Goal: Navigation & Orientation: Locate item on page

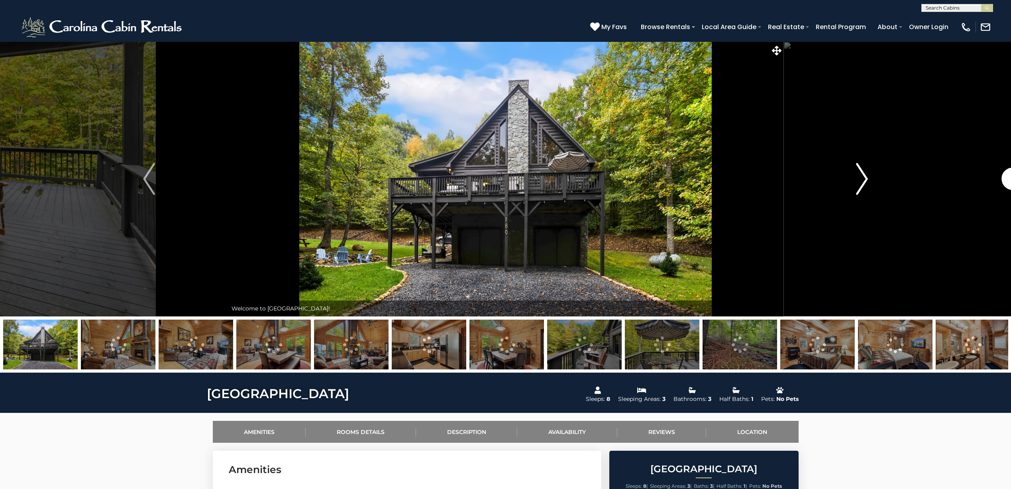
click at [865, 184] on img "Next" at bounding box center [862, 179] width 12 height 32
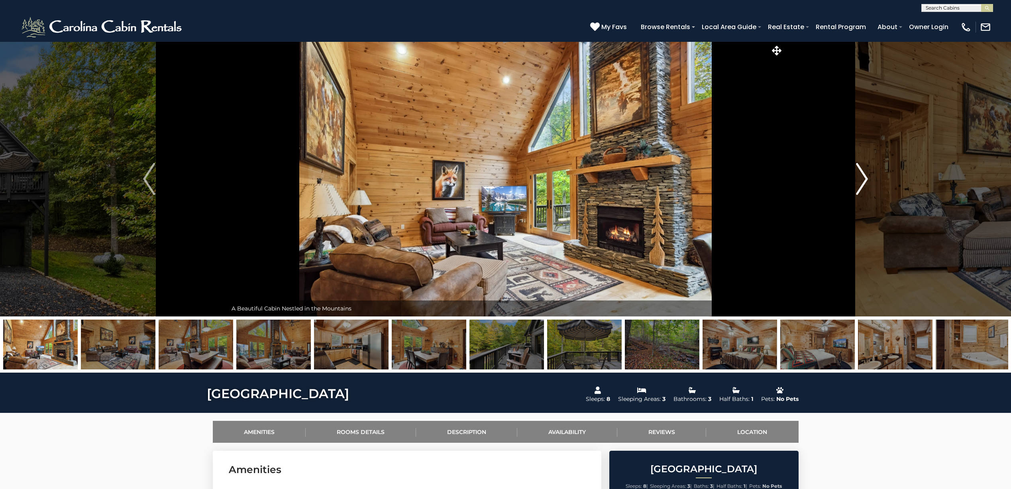
click at [865, 184] on img "Next" at bounding box center [862, 179] width 12 height 32
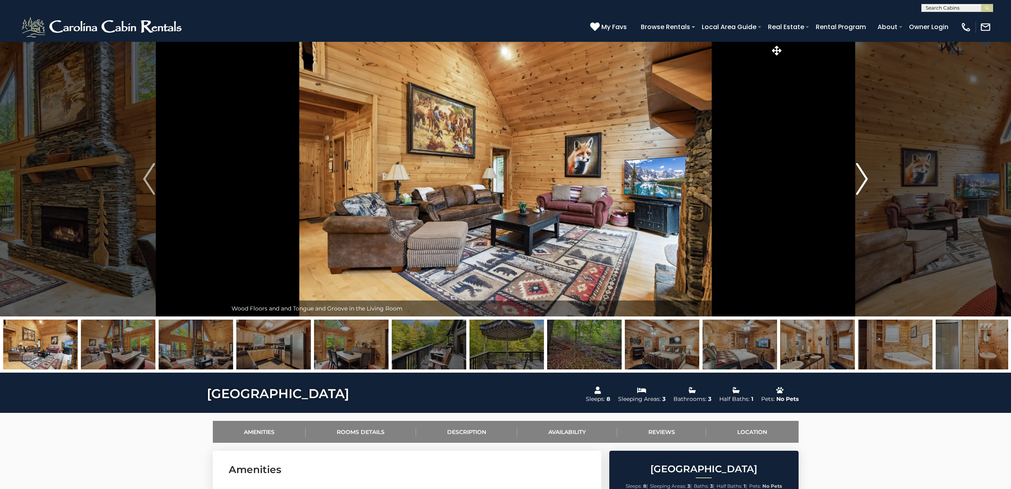
click at [865, 184] on img "Next" at bounding box center [862, 179] width 12 height 32
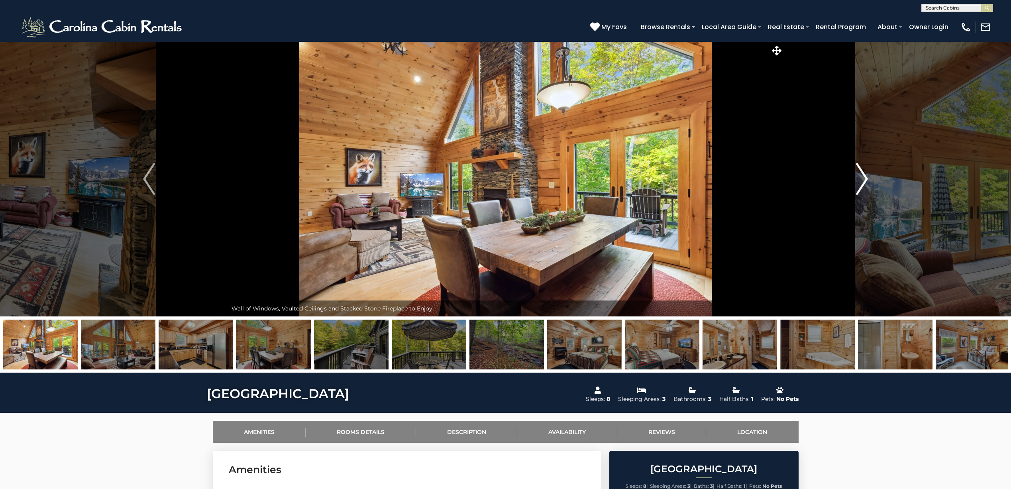
click at [865, 184] on img "Next" at bounding box center [862, 179] width 12 height 32
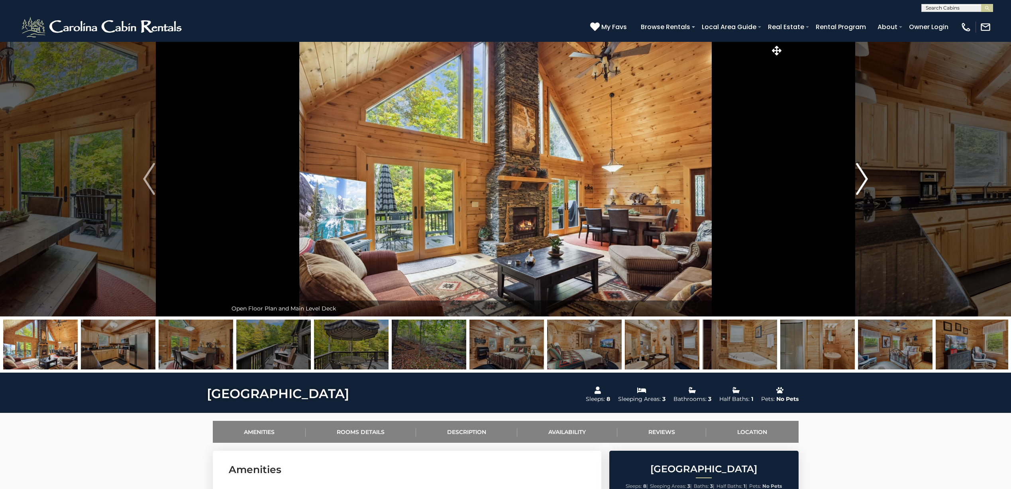
click at [865, 184] on img "Next" at bounding box center [862, 179] width 12 height 32
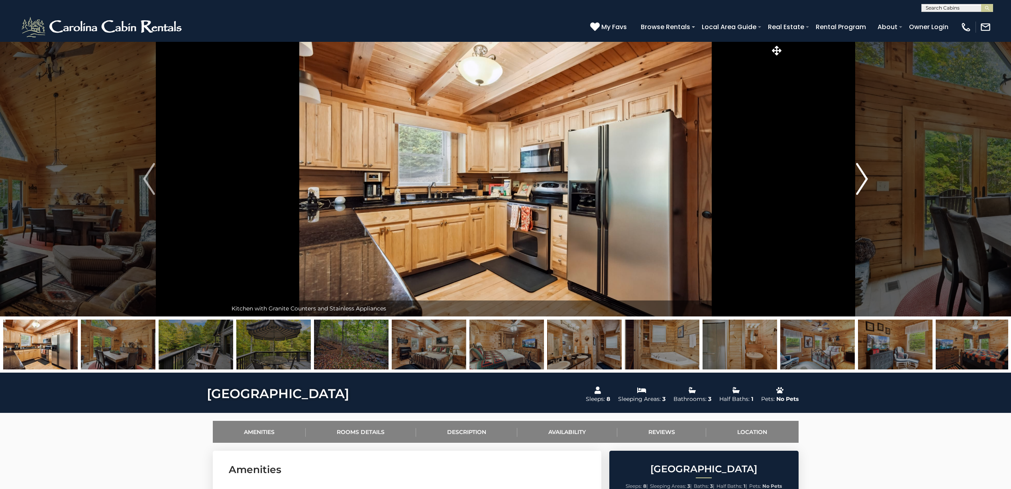
click at [865, 184] on img "Next" at bounding box center [862, 179] width 12 height 32
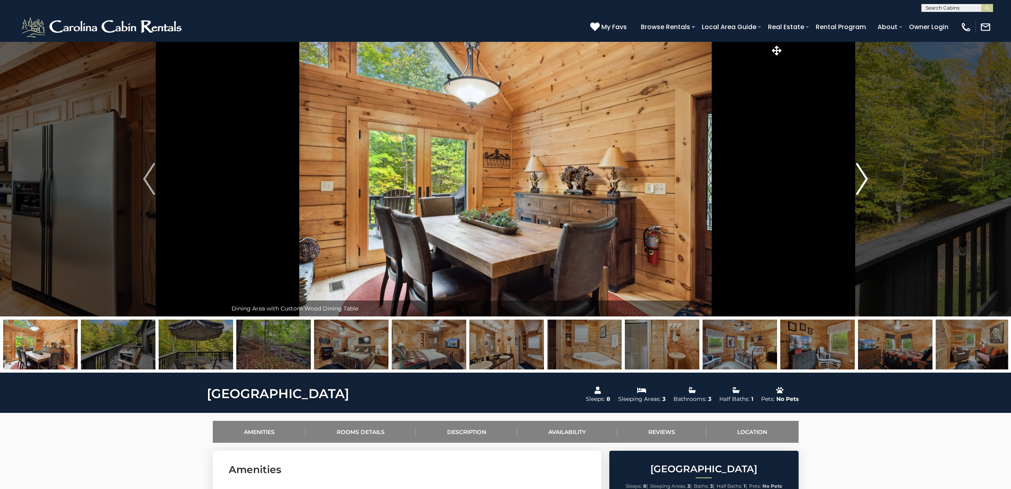
click at [865, 184] on img "Next" at bounding box center [862, 179] width 12 height 32
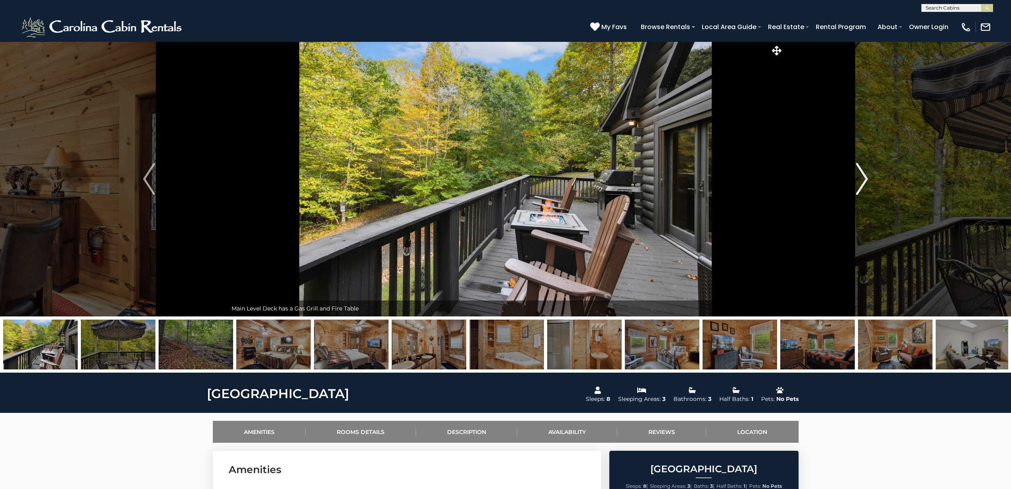
click at [865, 184] on img "Next" at bounding box center [862, 179] width 12 height 32
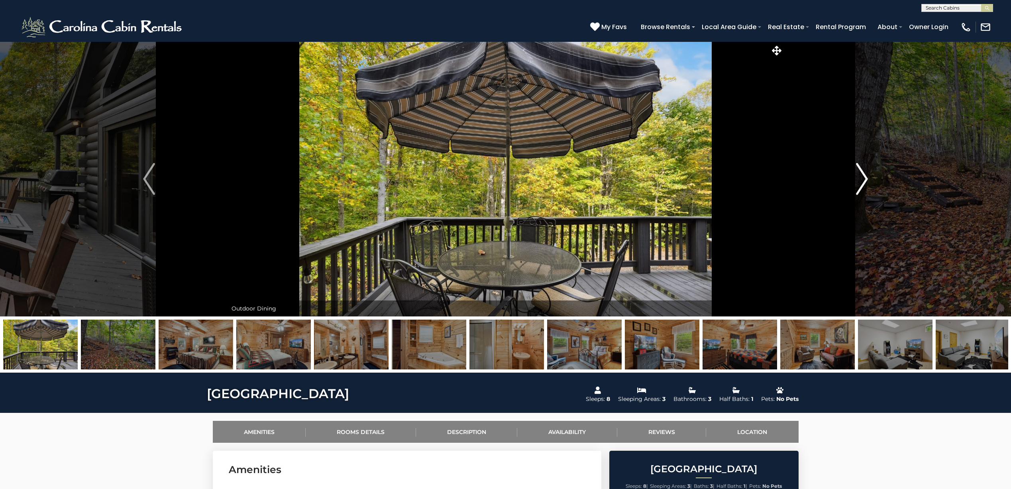
click at [865, 184] on img "Next" at bounding box center [862, 179] width 12 height 32
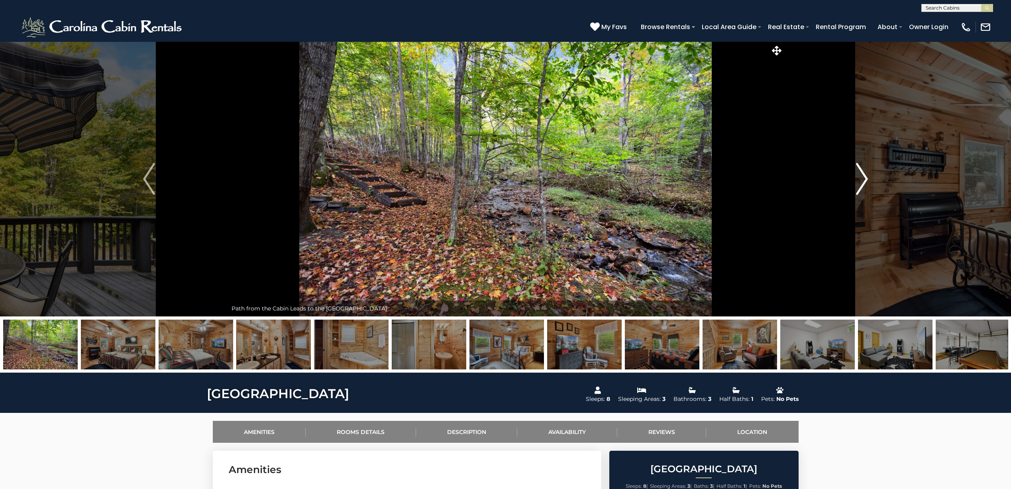
click at [865, 184] on img "Next" at bounding box center [862, 179] width 12 height 32
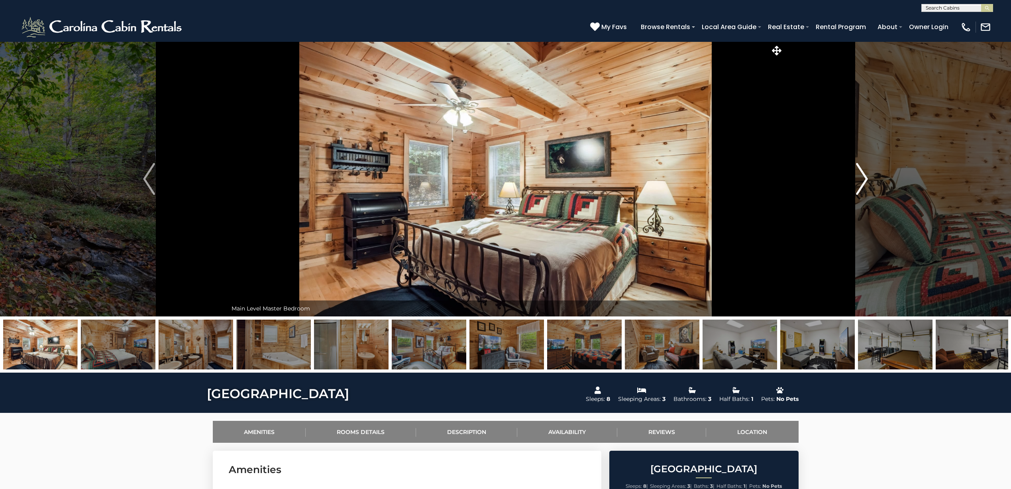
click at [865, 184] on img "Next" at bounding box center [862, 179] width 12 height 32
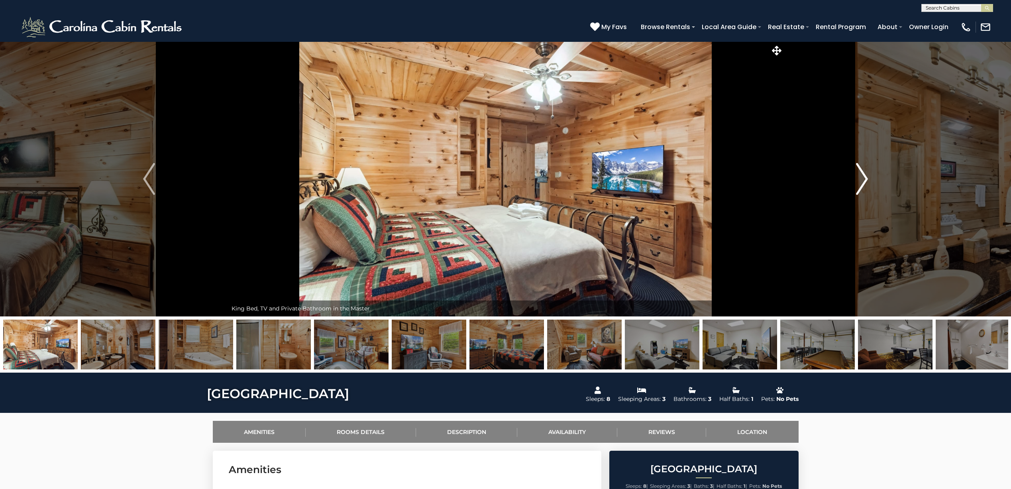
click at [865, 184] on img "Next" at bounding box center [862, 179] width 12 height 32
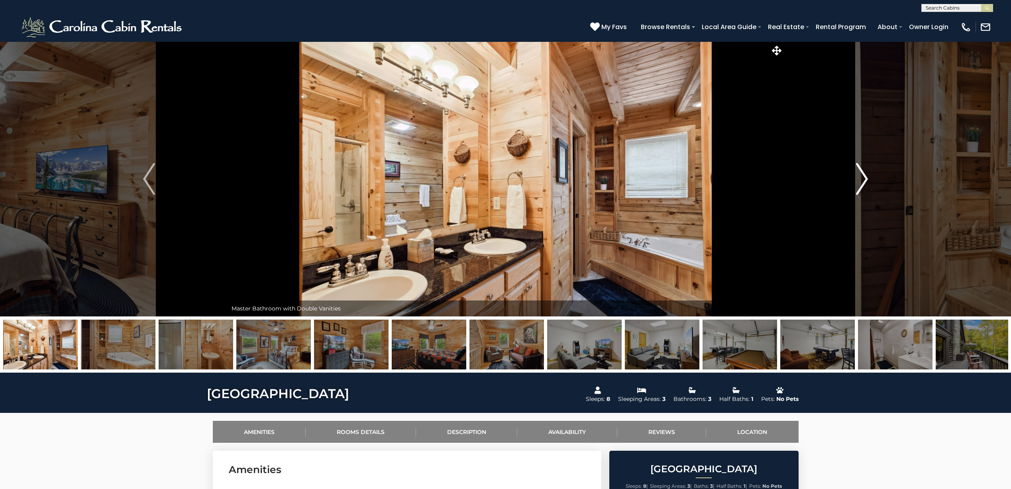
click at [865, 184] on img "Next" at bounding box center [862, 179] width 12 height 32
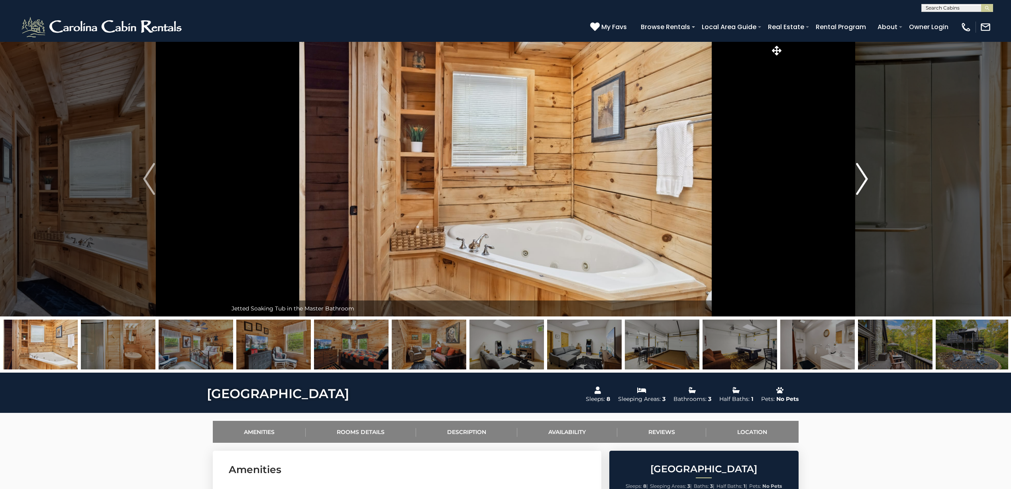
click at [865, 184] on img "Next" at bounding box center [862, 179] width 12 height 32
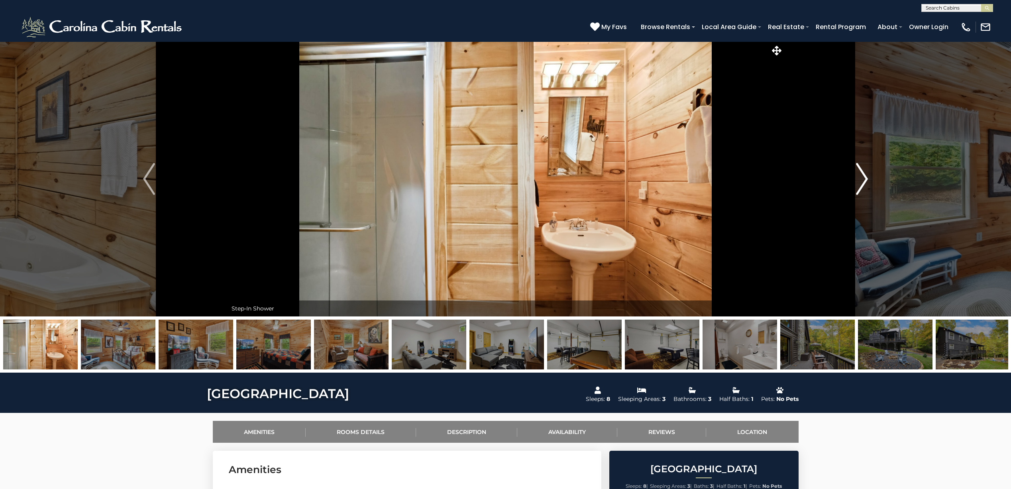
click at [865, 184] on img "Next" at bounding box center [862, 179] width 12 height 32
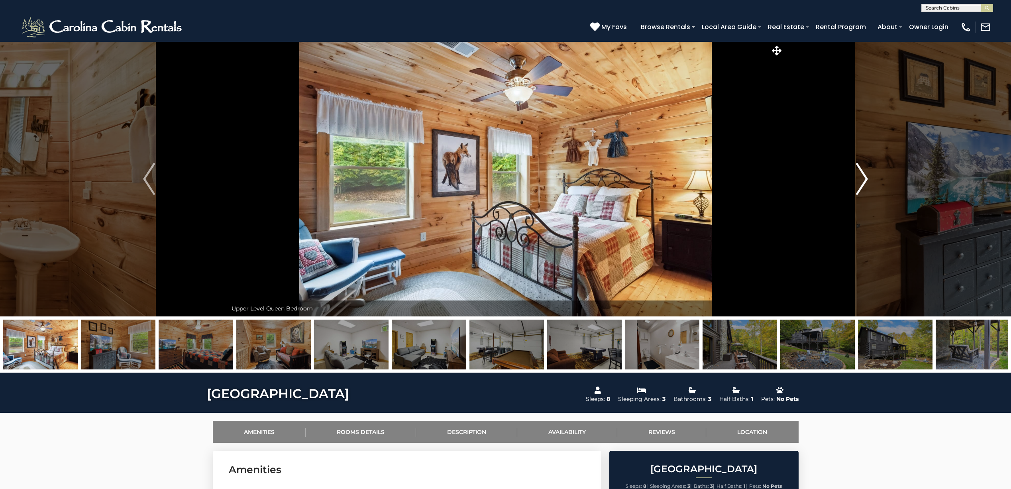
click at [865, 184] on img "Next" at bounding box center [862, 179] width 12 height 32
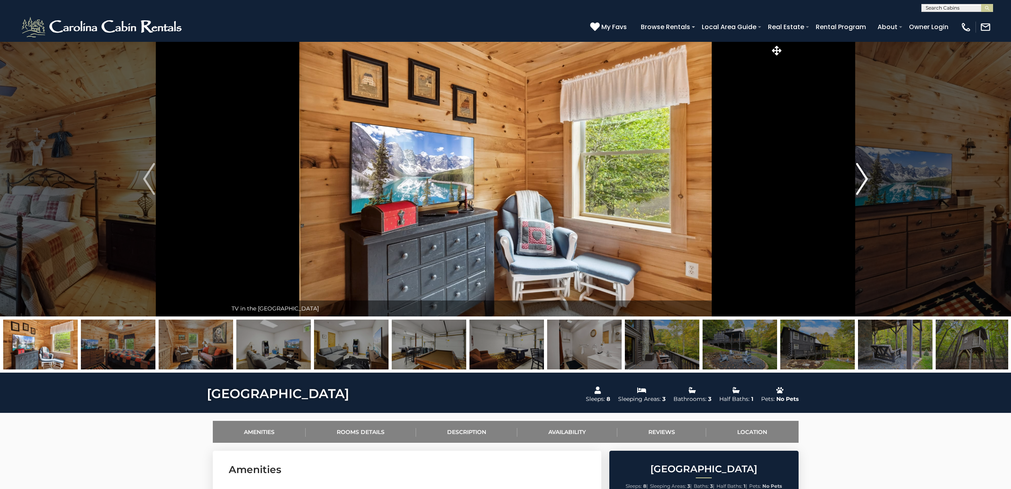
click at [865, 184] on img "Next" at bounding box center [862, 179] width 12 height 32
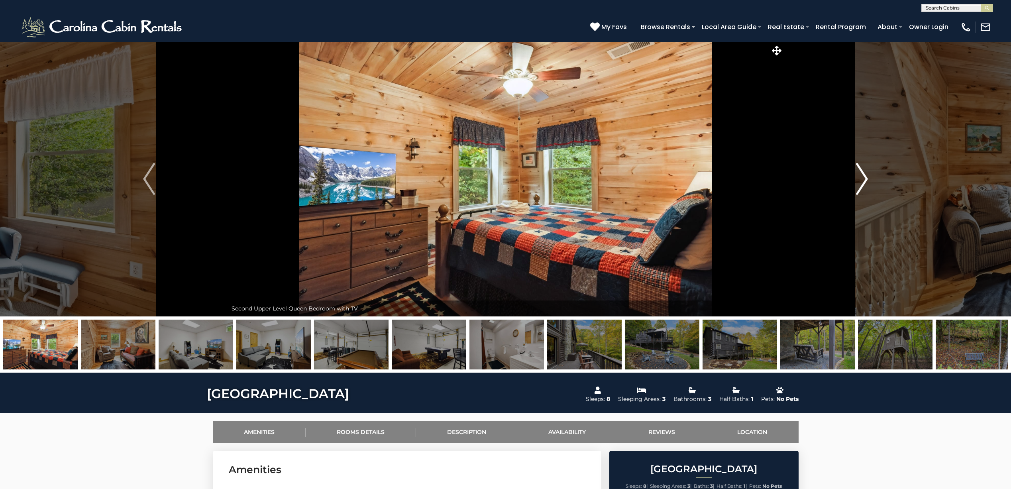
click at [865, 184] on img "Next" at bounding box center [862, 179] width 12 height 32
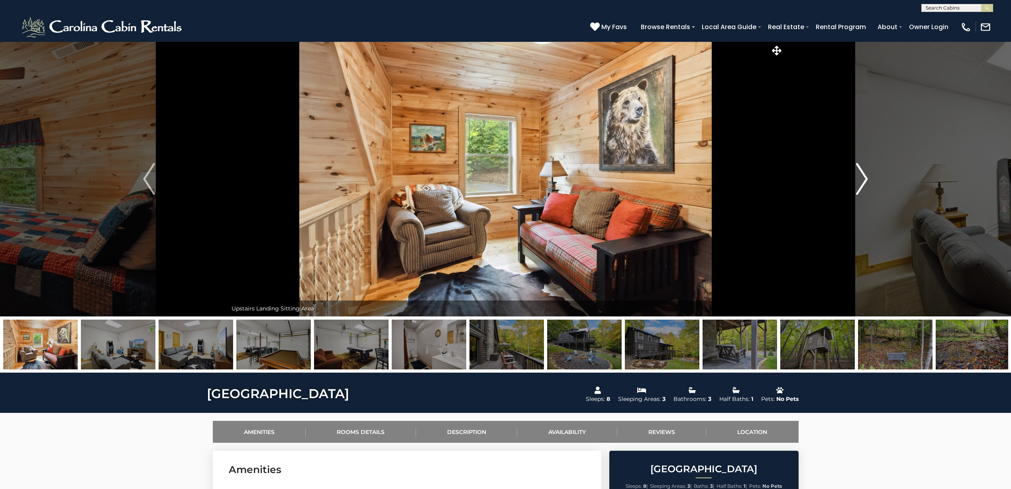
click at [865, 184] on img "Next" at bounding box center [862, 179] width 12 height 32
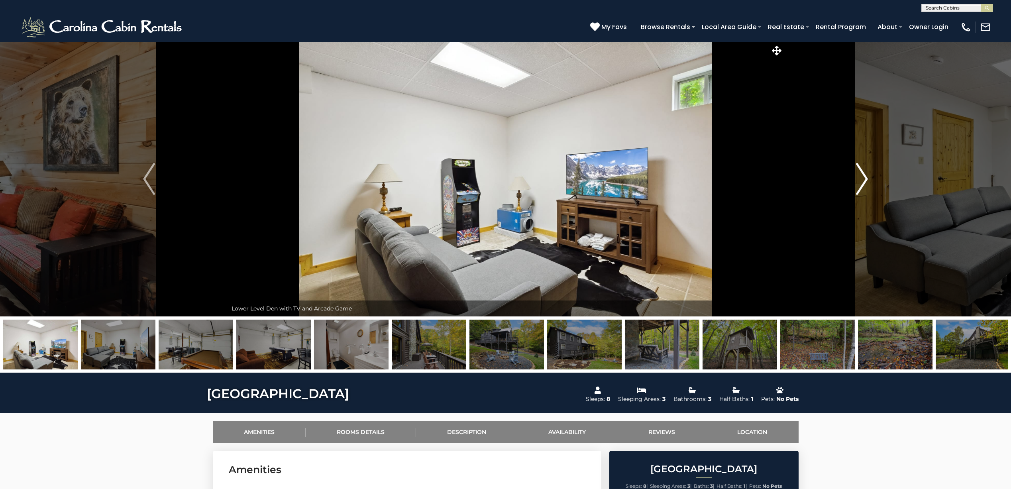
click at [865, 184] on img "Next" at bounding box center [862, 179] width 12 height 32
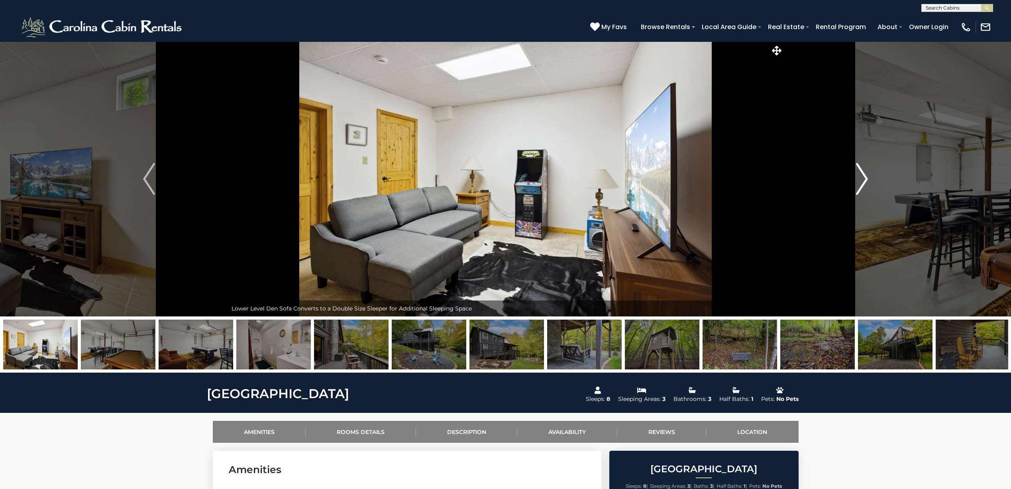
click at [865, 184] on img "Next" at bounding box center [862, 179] width 12 height 32
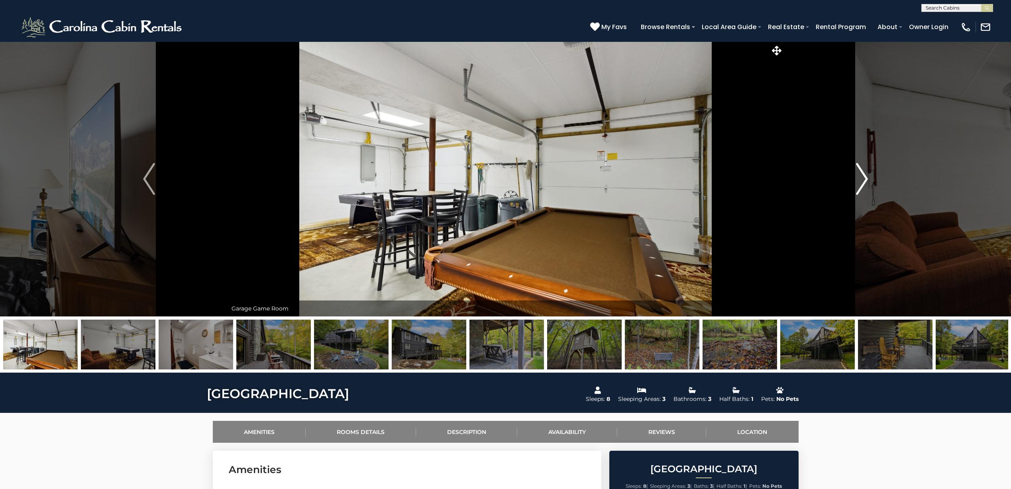
click at [865, 184] on img "Next" at bounding box center [862, 179] width 12 height 32
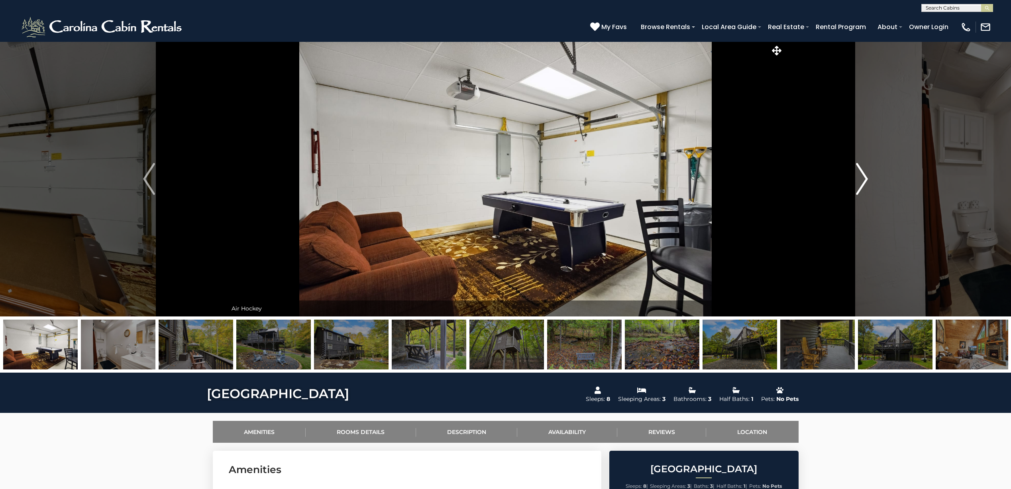
click at [865, 183] on img "Next" at bounding box center [862, 179] width 12 height 32
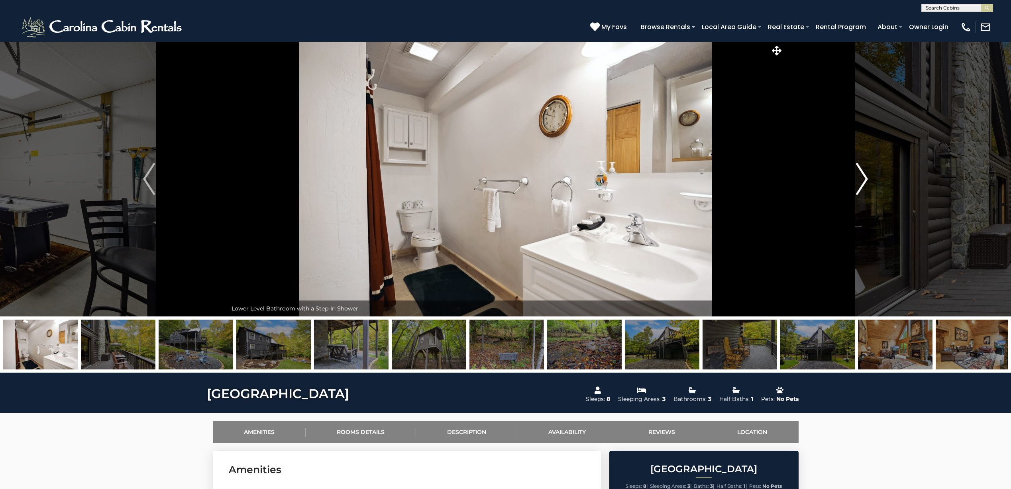
click at [865, 183] on img "Next" at bounding box center [862, 179] width 12 height 32
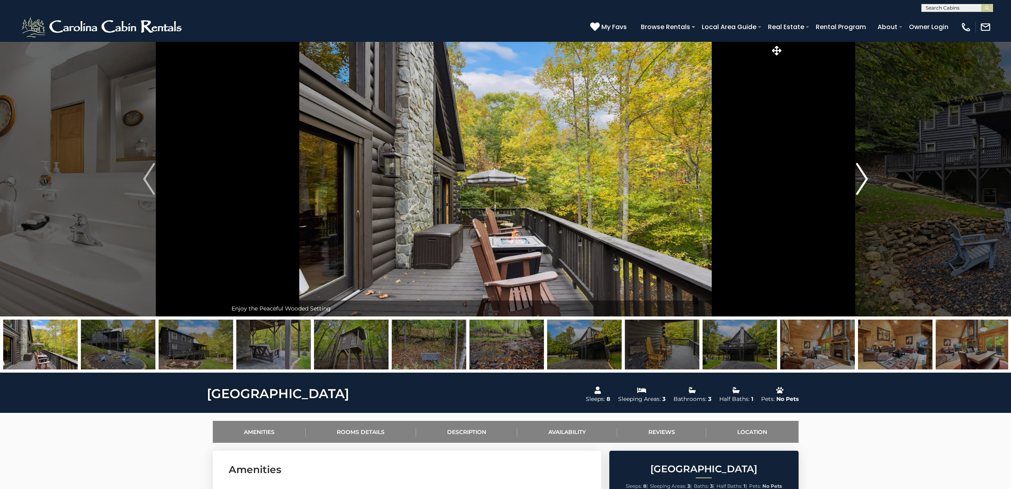
click at [865, 183] on img "Next" at bounding box center [862, 179] width 12 height 32
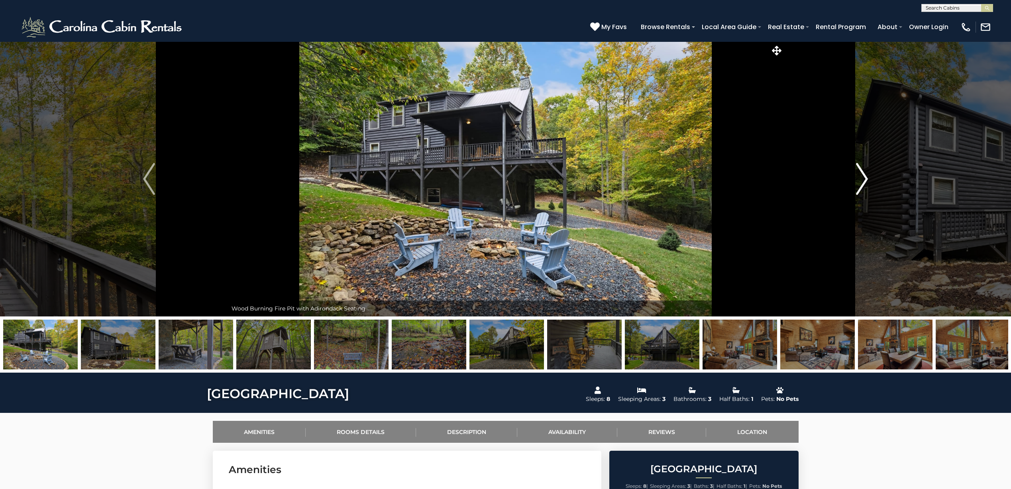
click at [865, 183] on img "Next" at bounding box center [862, 179] width 12 height 32
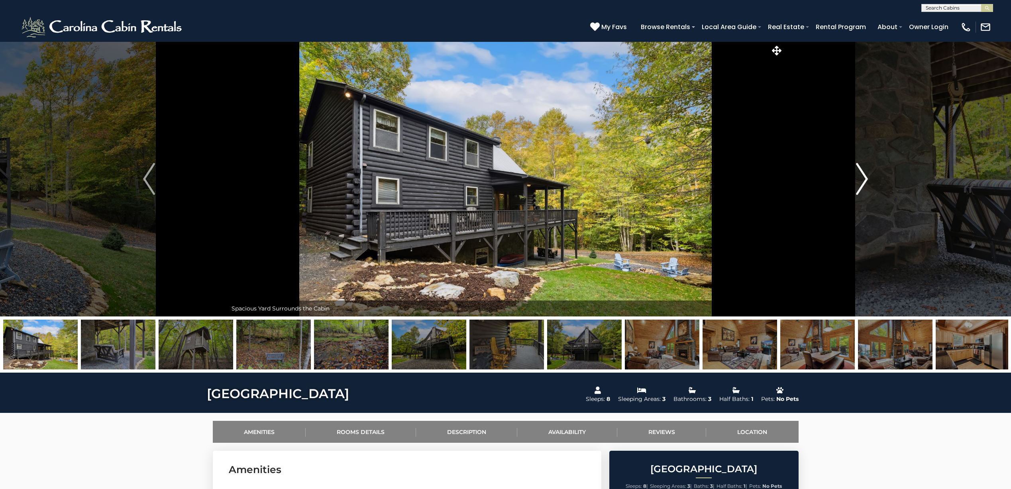
click at [865, 183] on img "Next" at bounding box center [862, 179] width 12 height 32
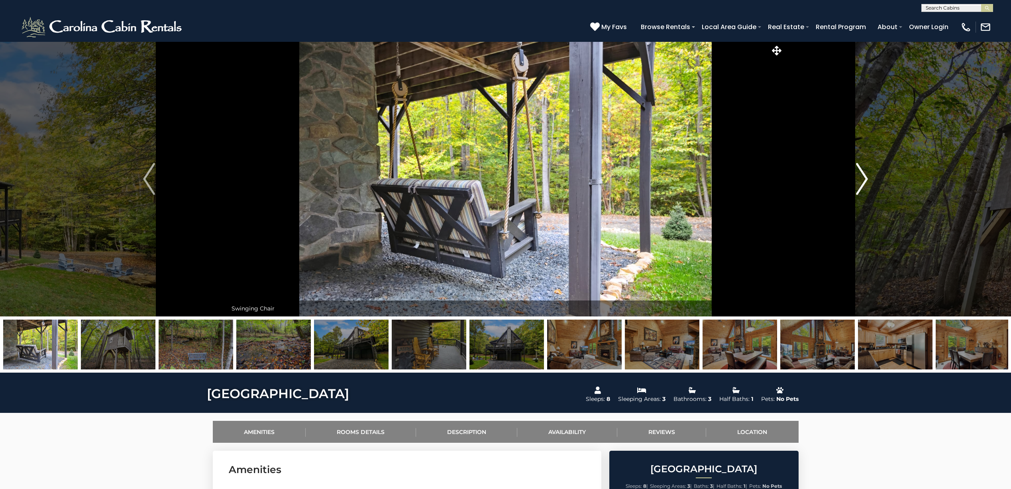
click at [865, 183] on img "Next" at bounding box center [862, 179] width 12 height 32
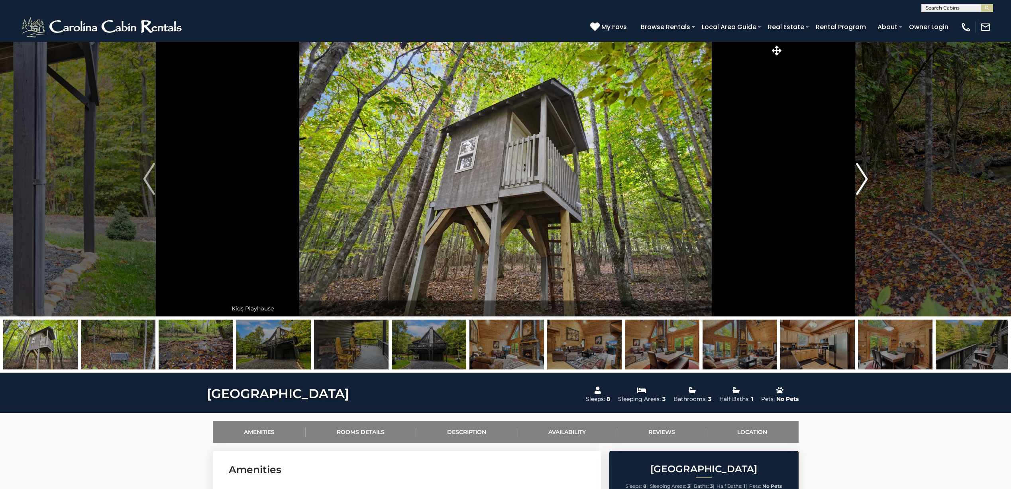
click at [865, 183] on img "Next" at bounding box center [862, 179] width 12 height 32
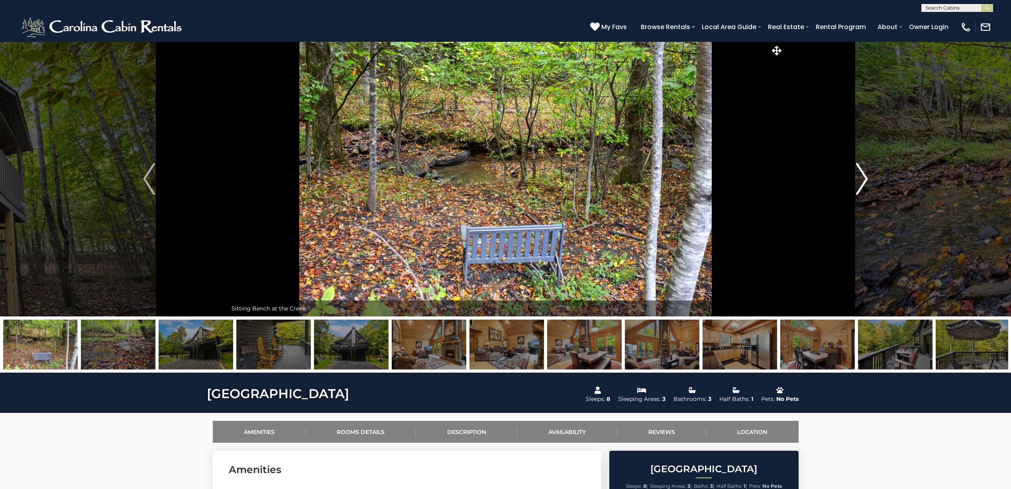
click at [865, 183] on img "Next" at bounding box center [862, 179] width 12 height 32
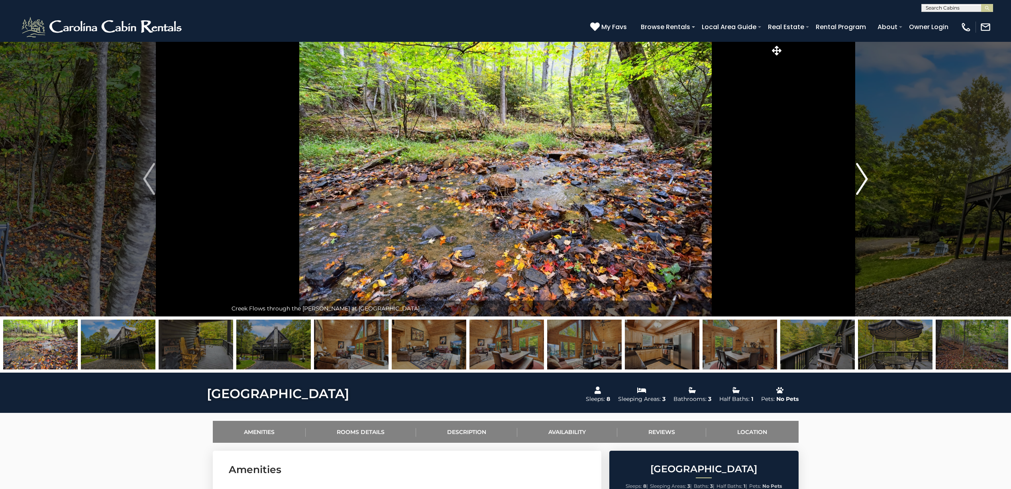
click at [865, 183] on img "Next" at bounding box center [862, 179] width 12 height 32
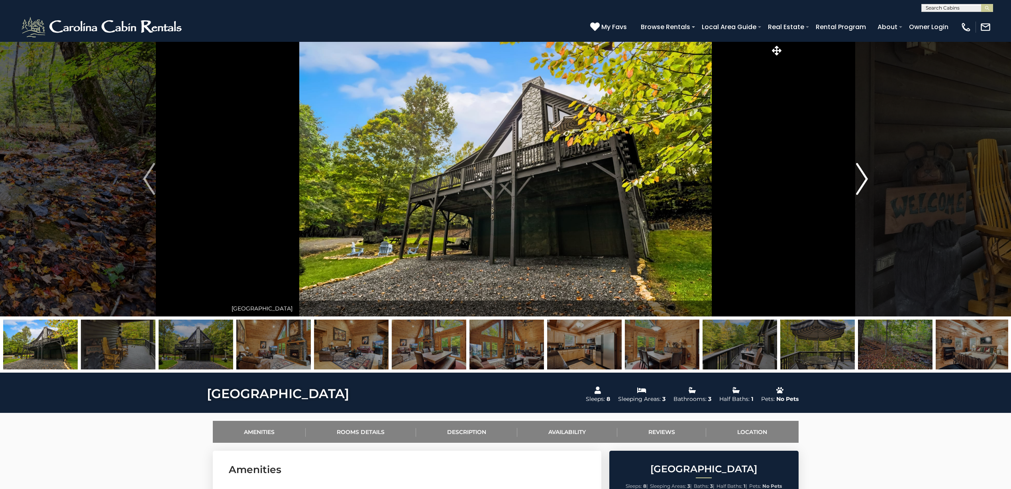
click at [865, 183] on img "Next" at bounding box center [862, 179] width 12 height 32
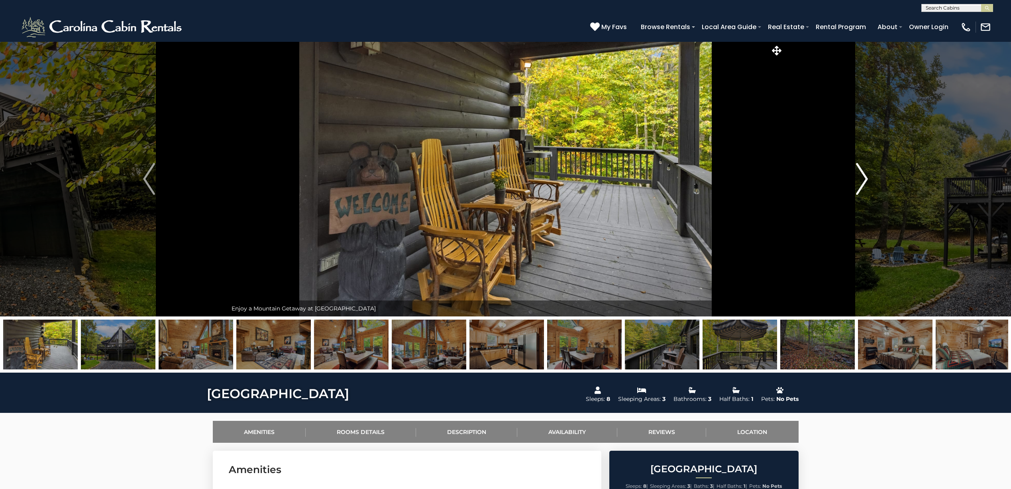
click at [865, 183] on img "Next" at bounding box center [862, 179] width 12 height 32
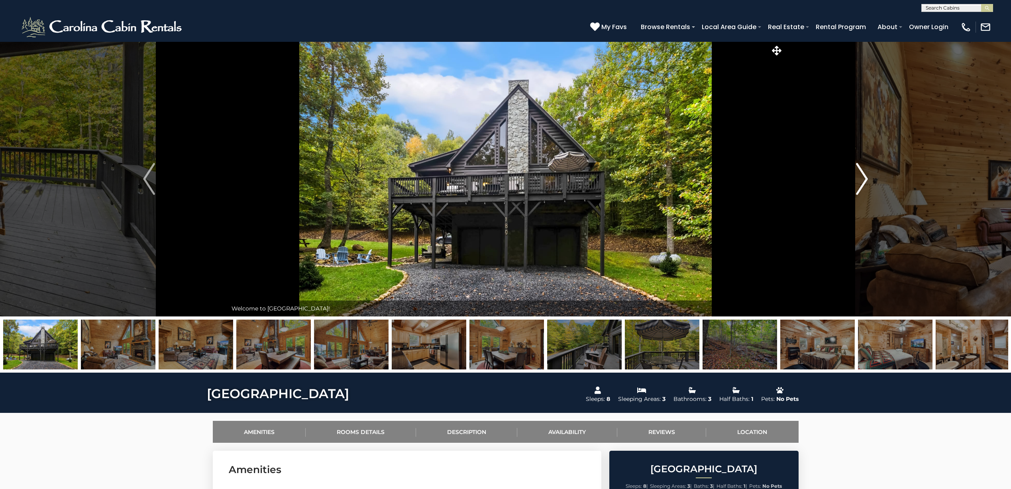
click at [865, 183] on img "Next" at bounding box center [862, 179] width 12 height 32
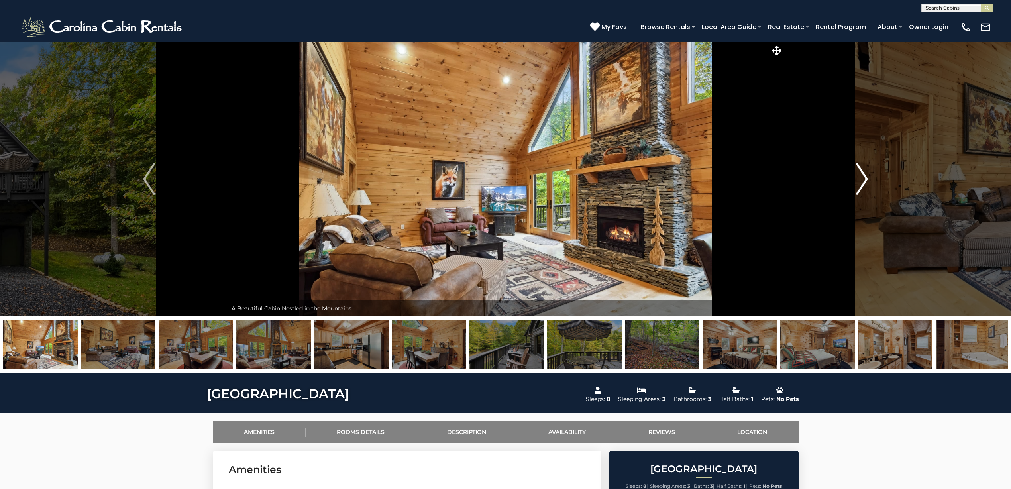
click at [865, 183] on img "Next" at bounding box center [862, 179] width 12 height 32
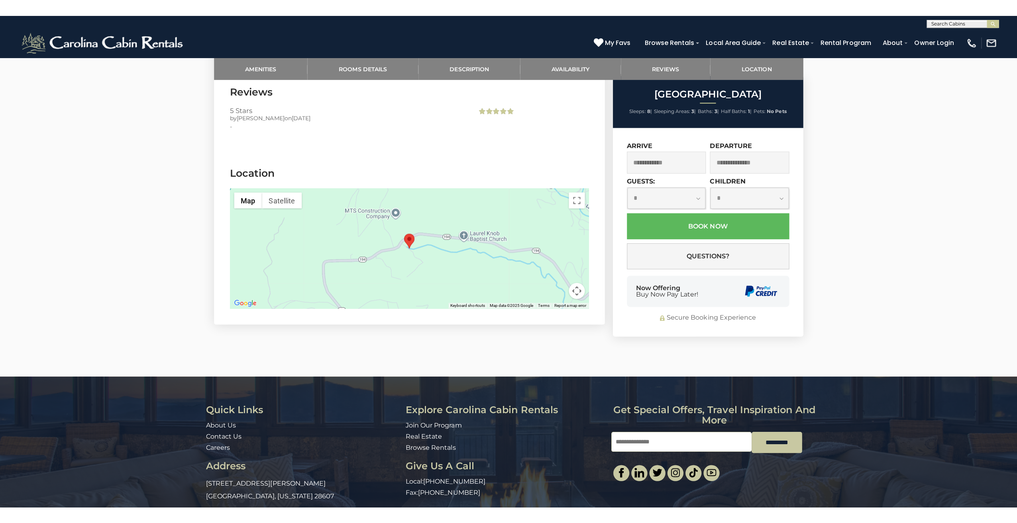
scroll to position [1610, 0]
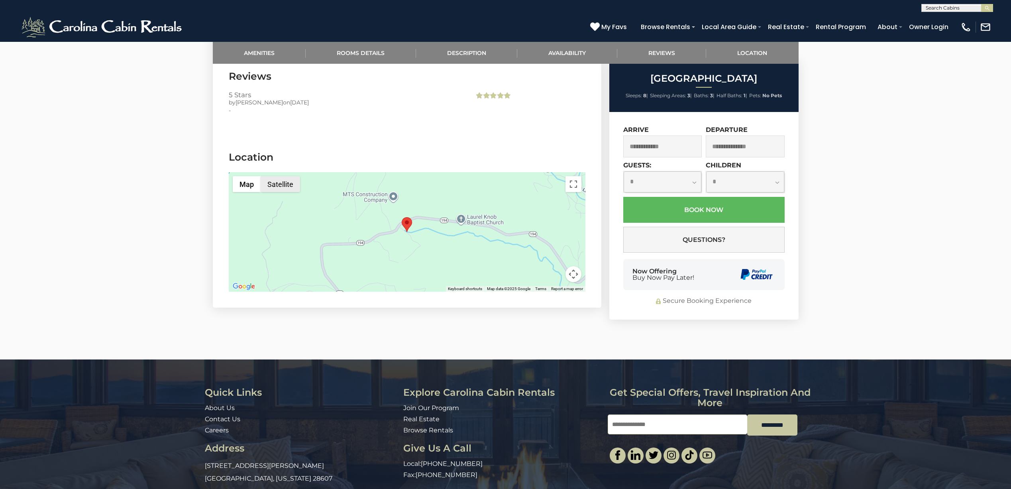
click at [280, 184] on button "Satellite" at bounding box center [280, 184] width 39 height 16
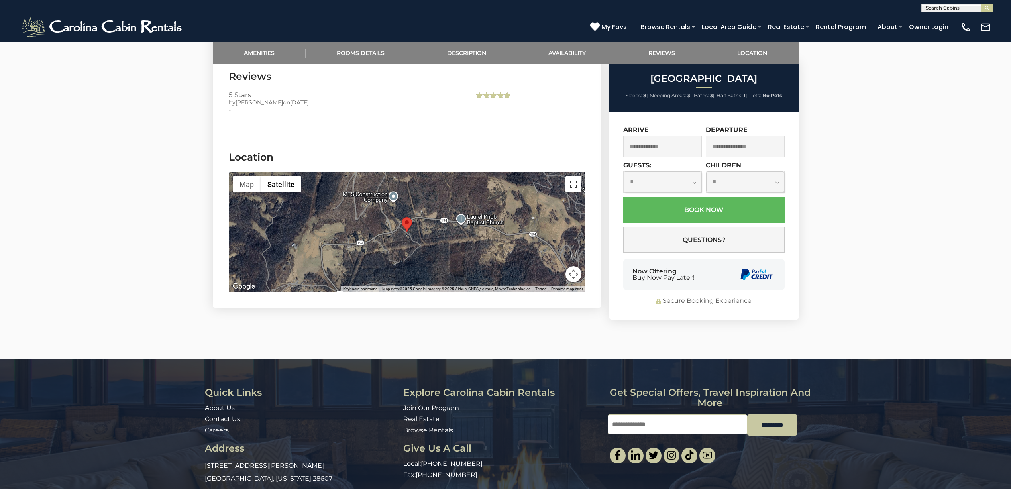
click at [580, 183] on button "Toggle fullscreen view" at bounding box center [573, 184] width 16 height 16
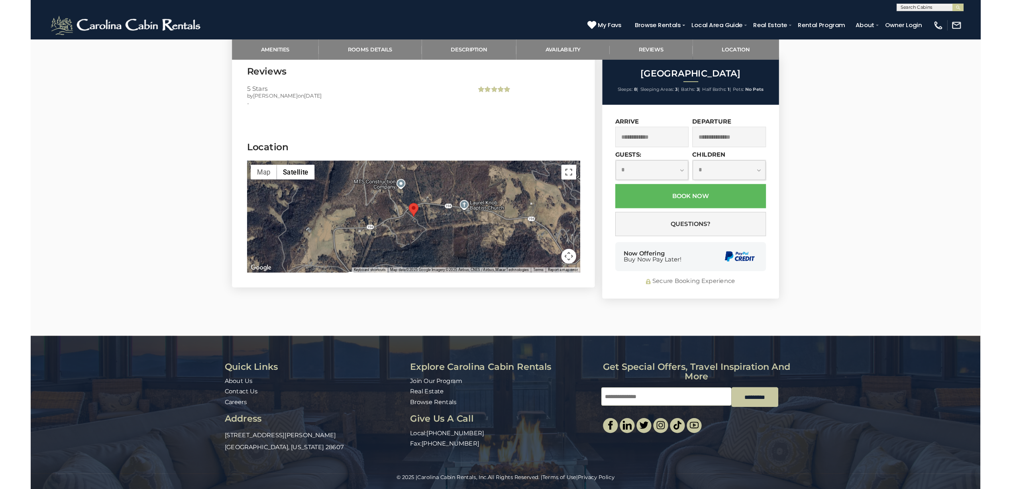
scroll to position [1563, 0]
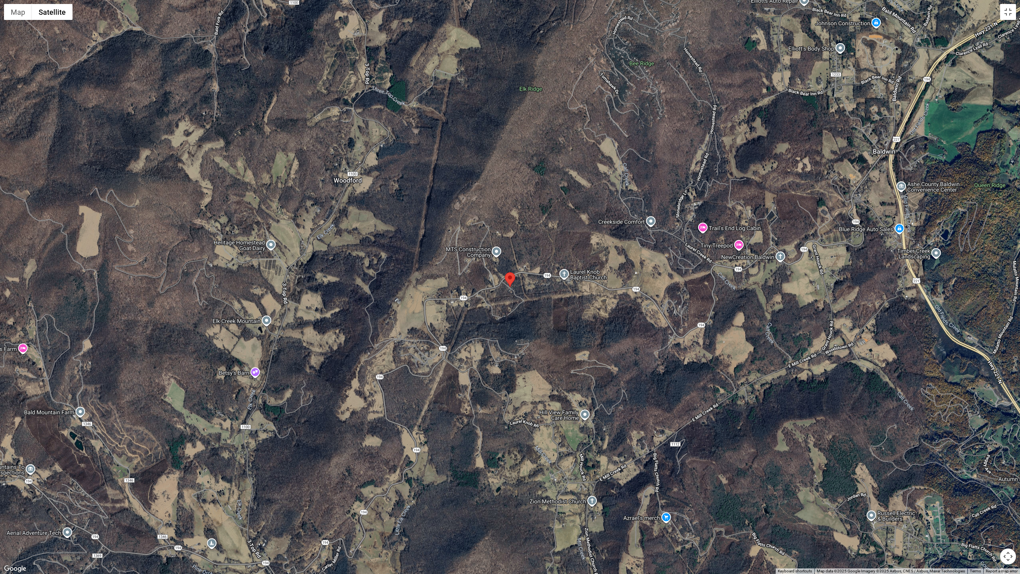
click at [504, 363] on div at bounding box center [510, 287] width 1020 height 574
click at [505, 363] on div at bounding box center [510, 287] width 1020 height 574
click at [1010, 488] on button "Map camera controls" at bounding box center [1008, 556] width 16 height 16
click at [946, 488] on button "Move left" at bounding box center [948, 536] width 16 height 16
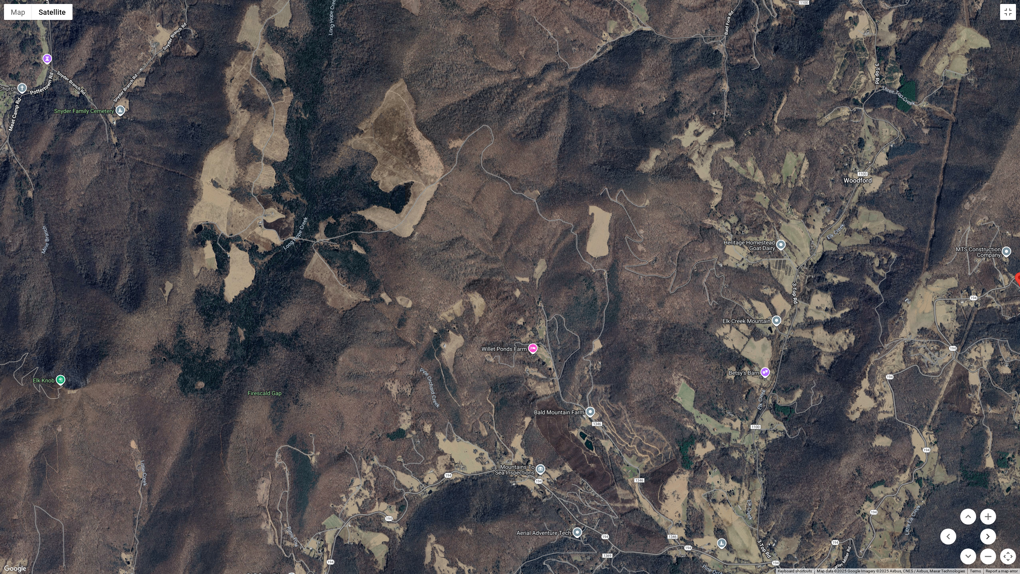
click at [988, 488] on button "Move right" at bounding box center [988, 536] width 16 height 16
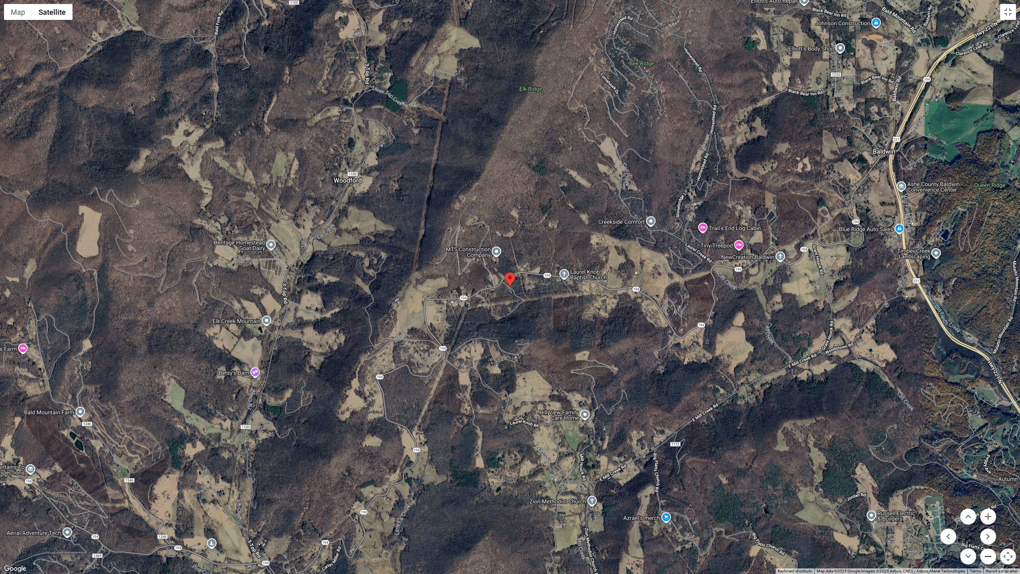
click at [993, 488] on button "Zoom out" at bounding box center [988, 556] width 16 height 16
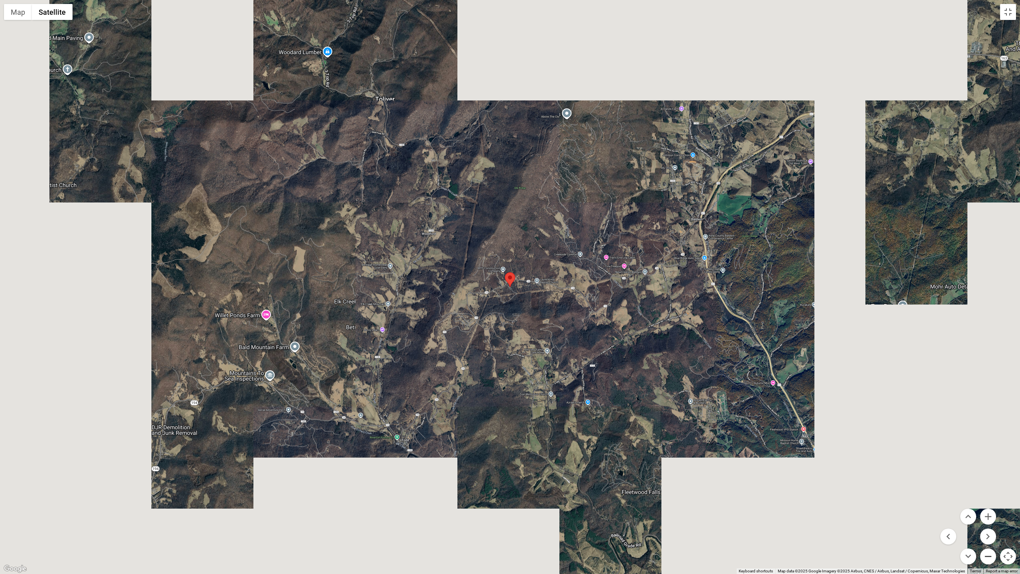
click at [993, 488] on button "Zoom out" at bounding box center [988, 556] width 16 height 16
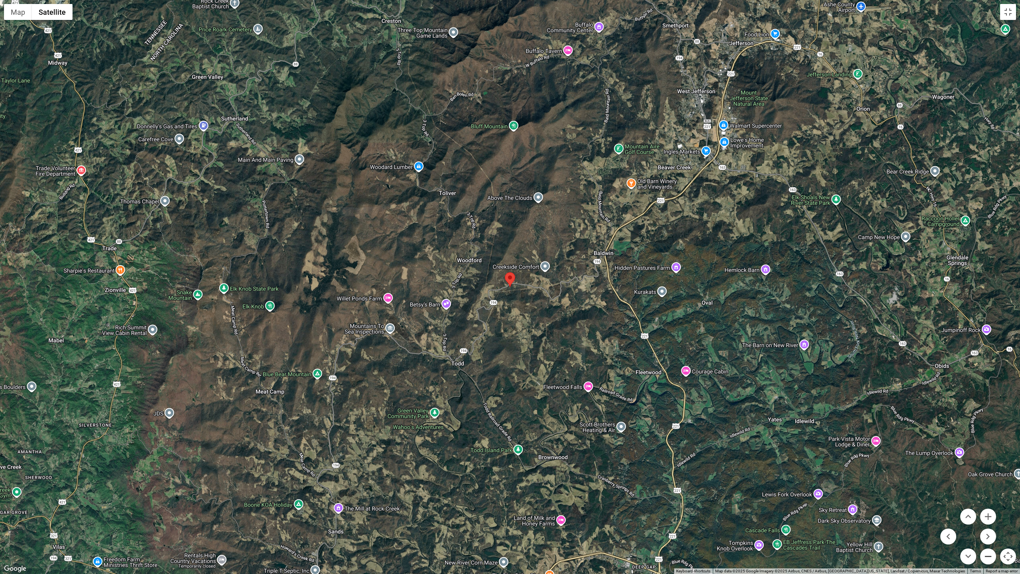
click at [993, 488] on button "Zoom out" at bounding box center [988, 556] width 16 height 16
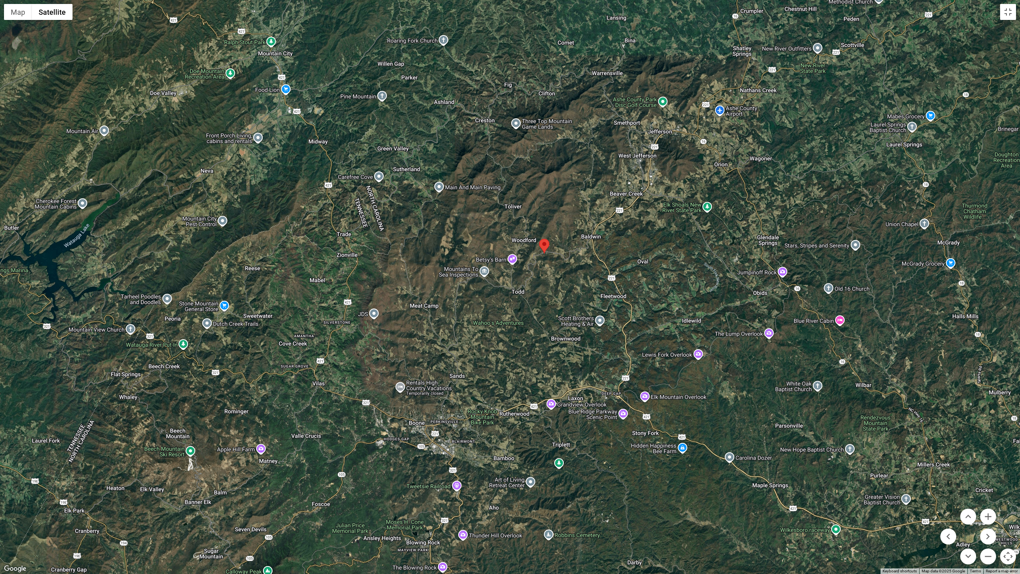
drag, startPoint x: 378, startPoint y: 479, endPoint x: 414, endPoint y: 443, distance: 51.0
click at [414, 443] on div at bounding box center [510, 287] width 1020 height 574
click at [989, 488] on button "Zoom in" at bounding box center [988, 516] width 16 height 16
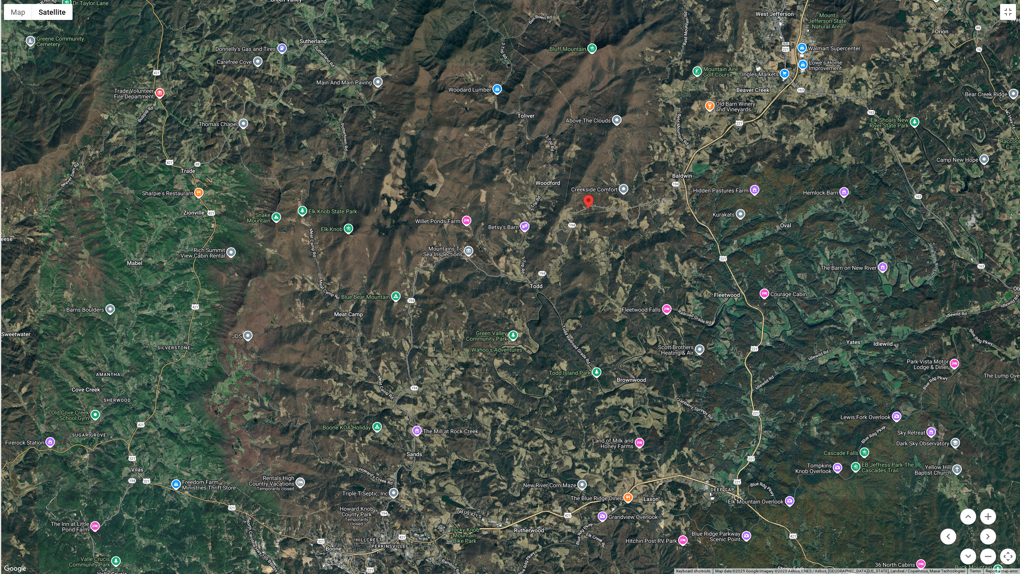
drag, startPoint x: 762, startPoint y: 498, endPoint x: 899, endPoint y: 410, distance: 162.5
click at [898, 411] on div at bounding box center [510, 287] width 1020 height 574
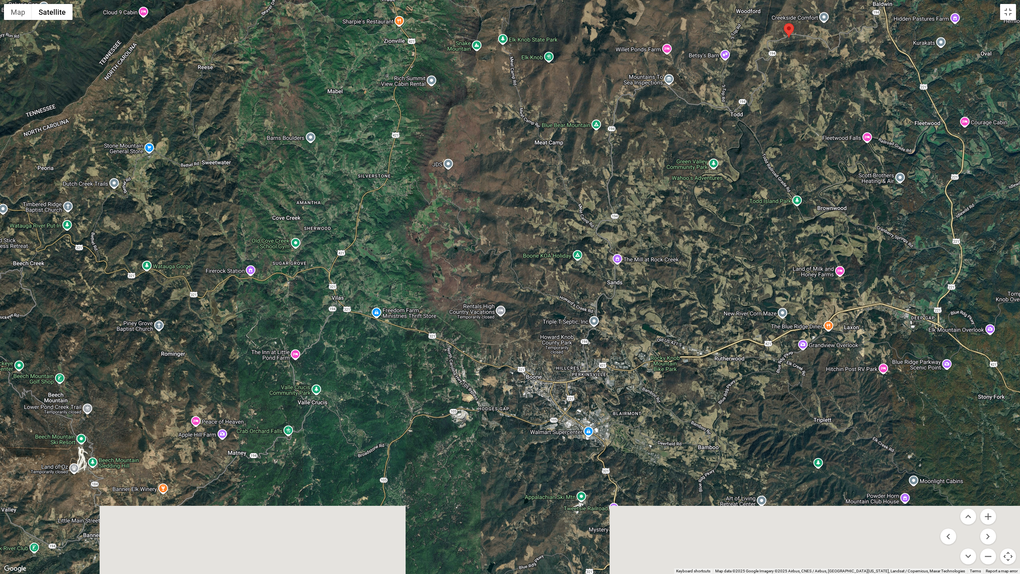
drag, startPoint x: 586, startPoint y: 506, endPoint x: 633, endPoint y: 433, distance: 87.0
click at [633, 433] on div at bounding box center [510, 287] width 1020 height 574
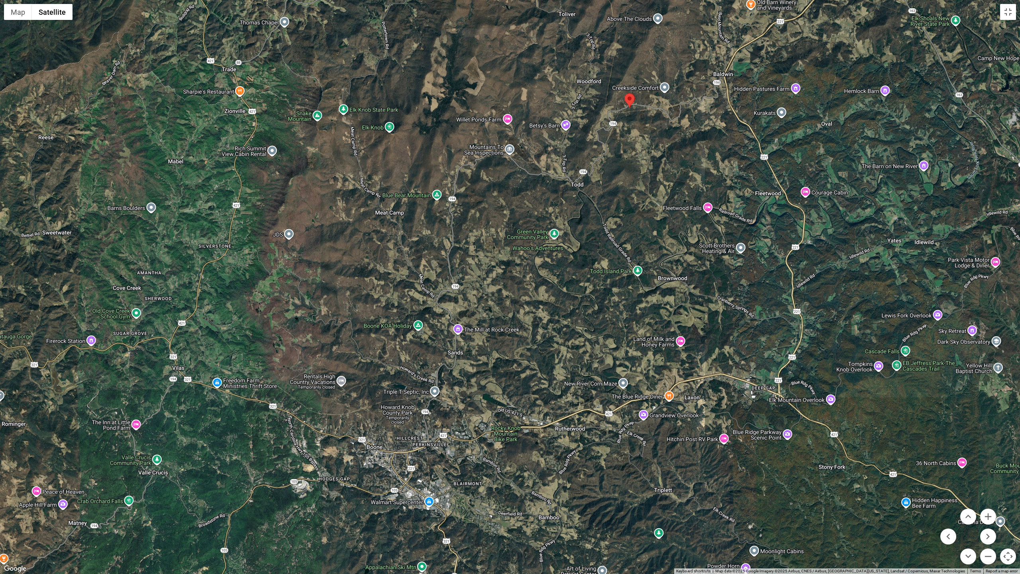
drag, startPoint x: 865, startPoint y: 394, endPoint x: 704, endPoint y: 464, distance: 175.4
click at [704, 464] on div at bounding box center [510, 287] width 1020 height 574
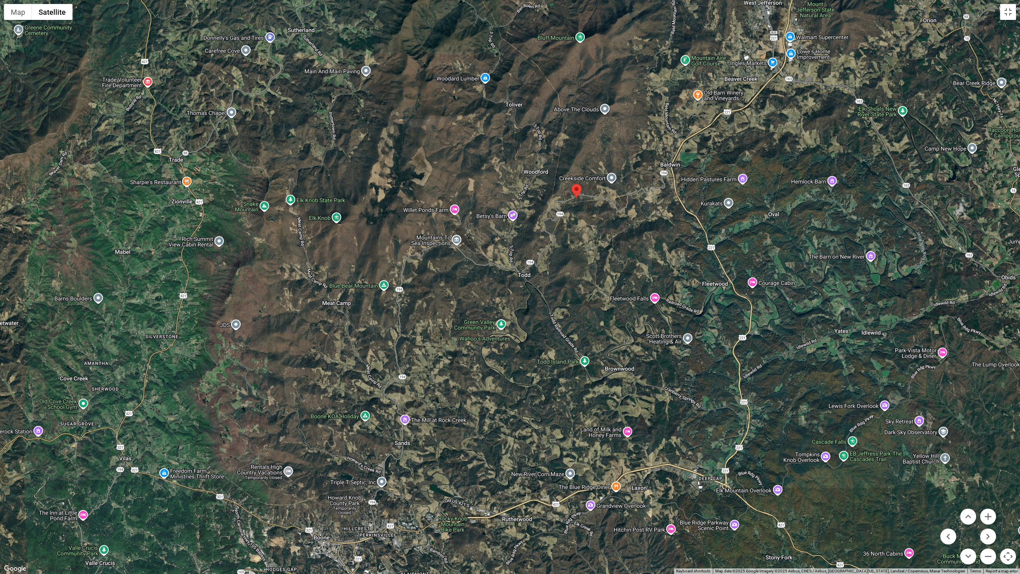
drag, startPoint x: 849, startPoint y: 372, endPoint x: 796, endPoint y: 462, distance: 105.6
click at [796, 463] on div at bounding box center [510, 287] width 1020 height 574
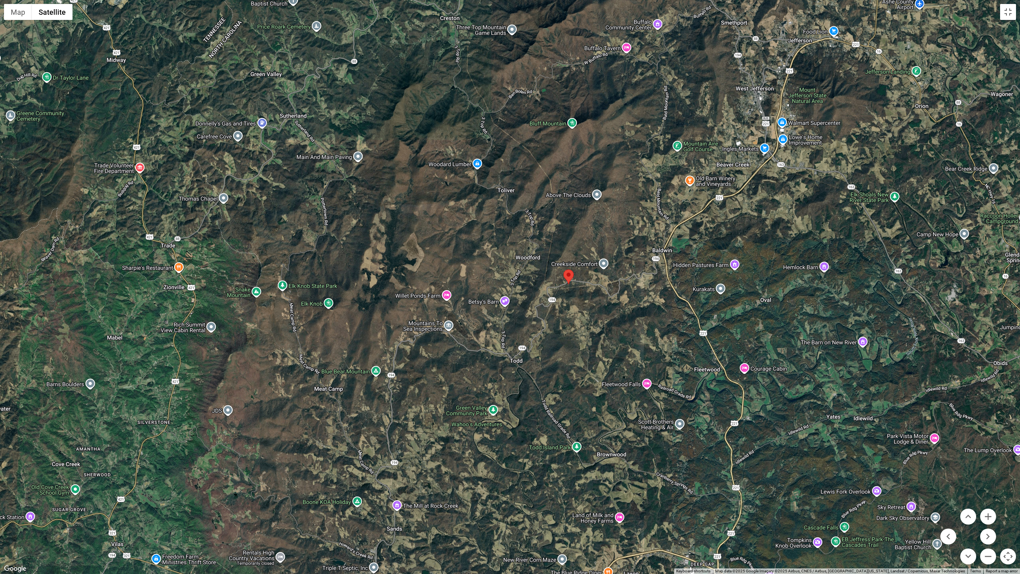
drag, startPoint x: 594, startPoint y: 239, endPoint x: 585, endPoint y: 328, distance: 89.3
click at [585, 328] on div at bounding box center [510, 287] width 1020 height 574
click at [706, 178] on div at bounding box center [510, 287] width 1020 height 574
click at [689, 179] on div at bounding box center [510, 287] width 1020 height 574
click at [724, 179] on div at bounding box center [510, 287] width 1020 height 574
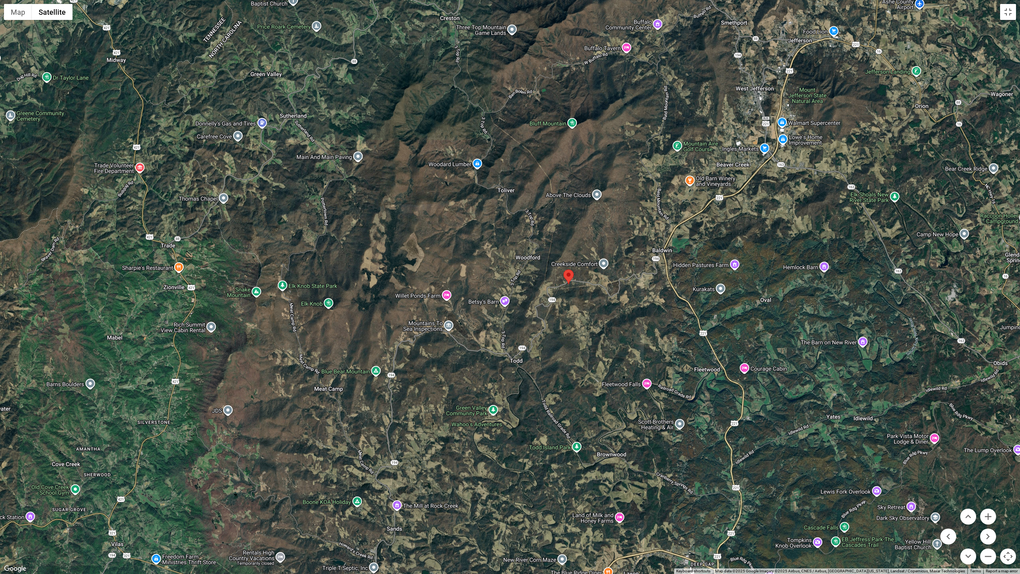
click at [724, 179] on div at bounding box center [510, 287] width 1020 height 574
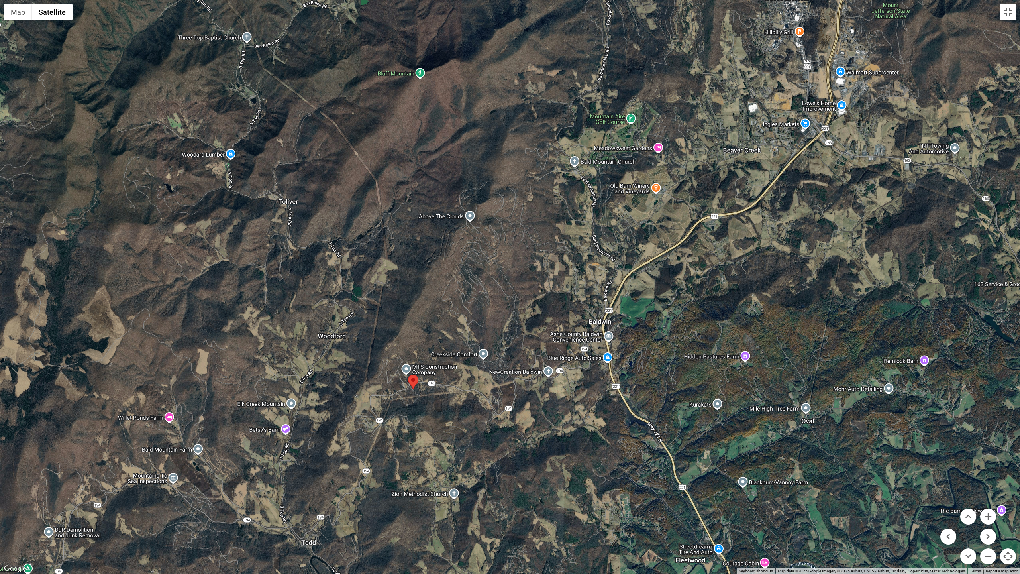
click at [654, 189] on div at bounding box center [510, 287] width 1020 height 574
click at [1007, 488] on button "Map camera controls" at bounding box center [1008, 556] width 16 height 16
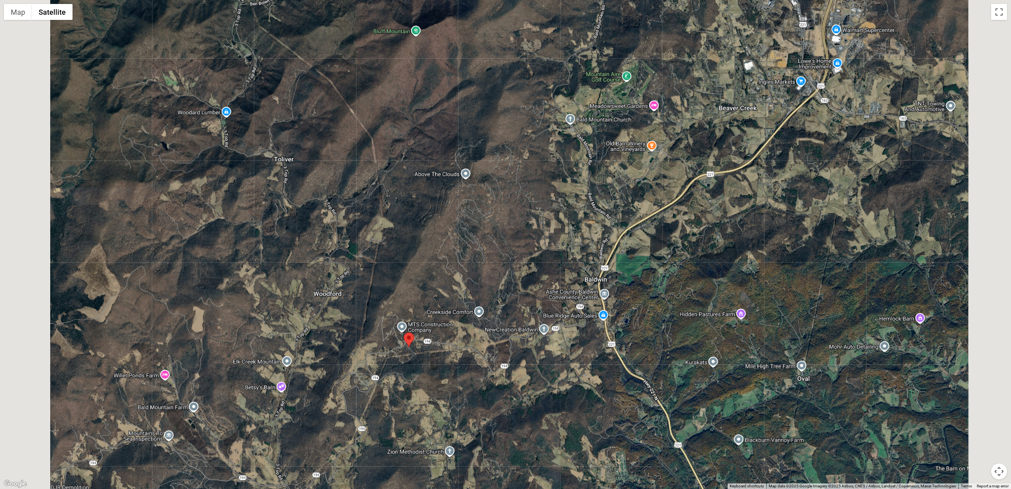
scroll to position [0, 0]
